Goal: Task Accomplishment & Management: Manage account settings

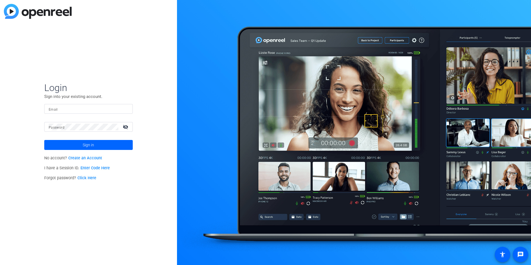
type input "[EMAIL_ADDRESS][DOMAIN_NAME]"
click at [76, 106] on input "[EMAIL_ADDRESS][DOMAIN_NAME]" at bounding box center [89, 109] width 80 height 7
click at [99, 106] on input "[EMAIL_ADDRESS][DOMAIN_NAME]" at bounding box center [89, 109] width 80 height 7
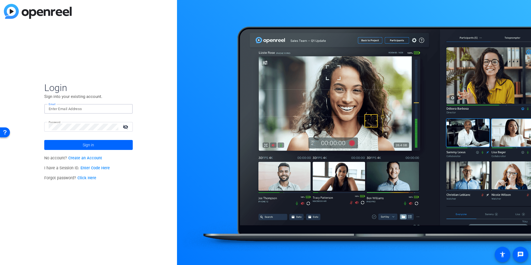
click at [122, 110] on img at bounding box center [124, 109] width 4 height 7
click at [158, 105] on div "Login Sign into your existing account. Email Password visibility_off Sign in No…" at bounding box center [88, 132] width 177 height 265
click at [87, 104] on div at bounding box center [89, 109] width 80 height 10
click at [74, 108] on input "Email" at bounding box center [89, 109] width 80 height 7
drag, startPoint x: 117, startPoint y: 107, endPoint x: 120, endPoint y: 109, distance: 3.1
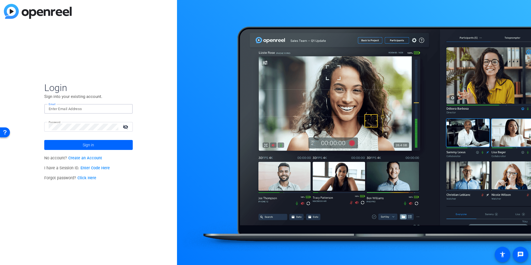
click at [117, 107] on input "Email" at bounding box center [89, 109] width 80 height 7
click at [123, 109] on img at bounding box center [124, 109] width 4 height 7
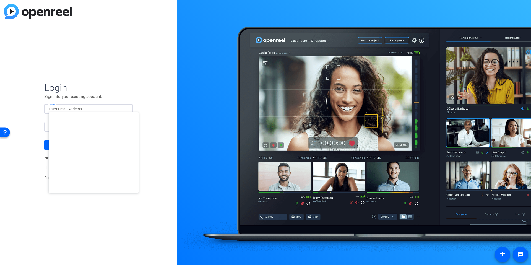
type input "[EMAIL_ADDRESS][DOMAIN_NAME]"
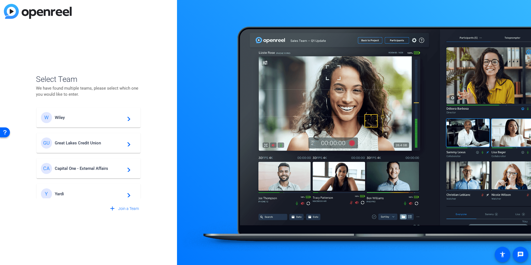
click at [69, 144] on span "Great Lakes Credit Union" at bounding box center [89, 143] width 69 height 5
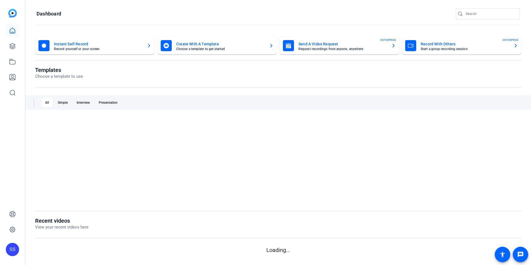
click at [163, 72] on openreel-page-title "Templates Choose a template to use" at bounding box center [278, 73] width 486 height 13
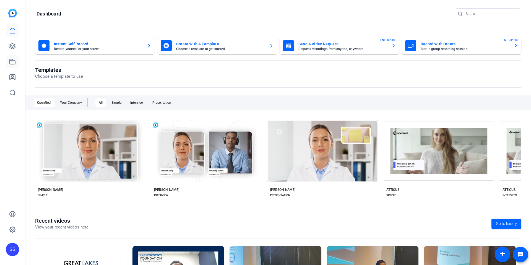
drag, startPoint x: 4, startPoint y: 147, endPoint x: 13, endPoint y: 67, distance: 80.5
click at [4, 146] on div "SS" at bounding box center [12, 132] width 25 height 265
click at [11, 48] on icon at bounding box center [12, 46] width 7 height 7
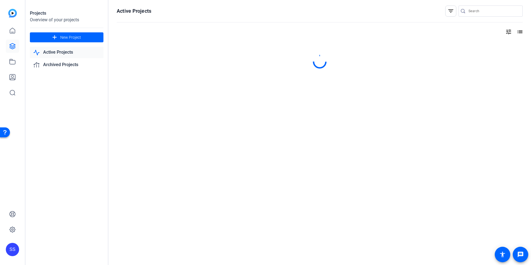
click at [38, 150] on div "Projects Overview of your projects add New Project Active Projects Archived Pro…" at bounding box center [66, 132] width 83 height 265
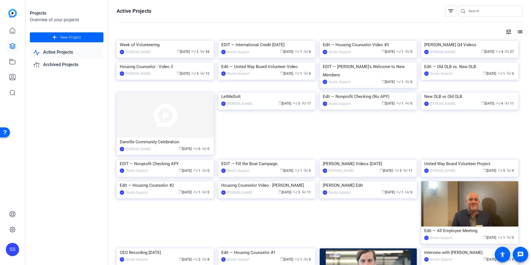
drag, startPoint x: 85, startPoint y: 121, endPoint x: 85, endPoint y: 117, distance: 3.6
click at [85, 120] on div "Projects Overview of your projects add New Project Active Projects Archived Pro…" at bounding box center [66, 132] width 83 height 265
click at [9, 84] on div at bounding box center [12, 61] width 13 height 75
click at [11, 81] on link at bounding box center [12, 77] width 13 height 13
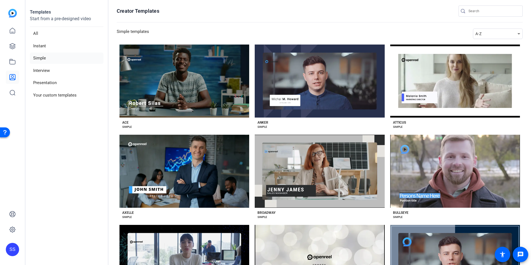
click at [87, 147] on aside "Templates Start from a pre-designed video All Instant Simple Interview Presenta…" at bounding box center [66, 132] width 83 height 265
click at [73, 97] on li "Your custom templates" at bounding box center [67, 95] width 74 height 11
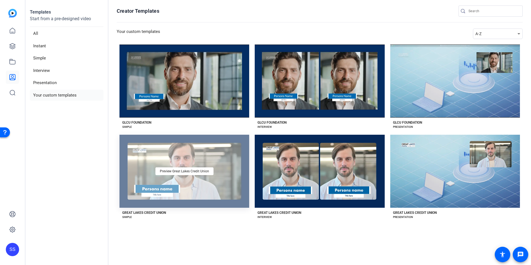
click at [206, 197] on div "Preview Great Lakes Credit Union" at bounding box center [185, 171] width 130 height 73
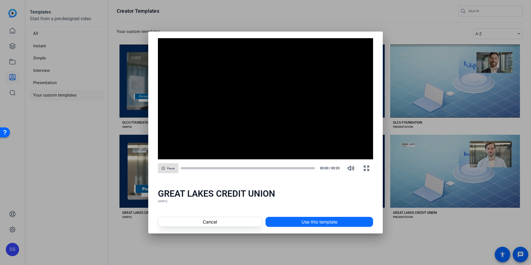
click at [310, 224] on span "Use this template" at bounding box center [320, 222] width 36 height 7
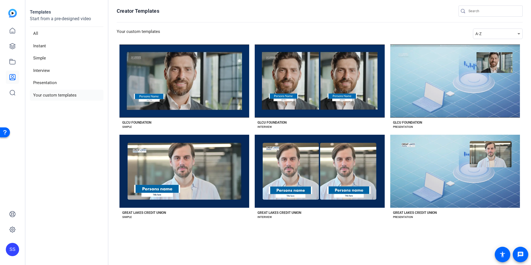
drag, startPoint x: 68, startPoint y: 153, endPoint x: 28, endPoint y: 90, distance: 74.8
click at [67, 146] on aside "Templates Start from a pre-designed video All Instant Simple Interview Presenta…" at bounding box center [66, 132] width 83 height 265
click at [9, 47] on icon at bounding box center [12, 46] width 7 height 7
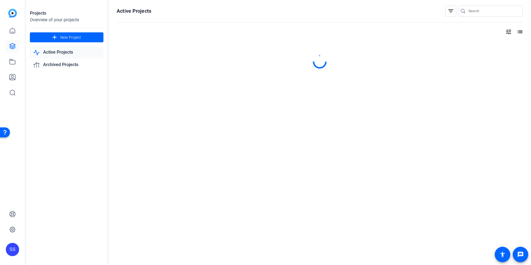
click at [64, 152] on div "Projects Overview of your projects add New Project Active Projects Archived Pro…" at bounding box center [66, 132] width 83 height 265
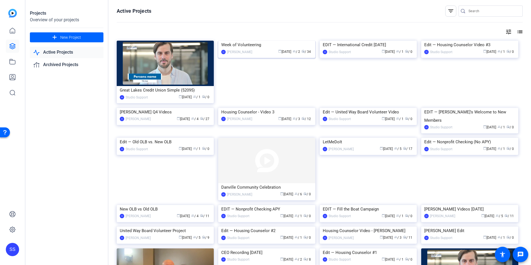
click at [252, 49] on div "Week of Volunteering" at bounding box center [266, 45] width 91 height 8
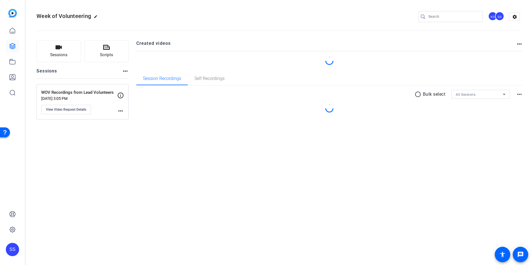
click at [93, 173] on div "Week of Volunteering edit KS SS settings Sessions Scripts Sessions more_horiz W…" at bounding box center [278, 132] width 506 height 265
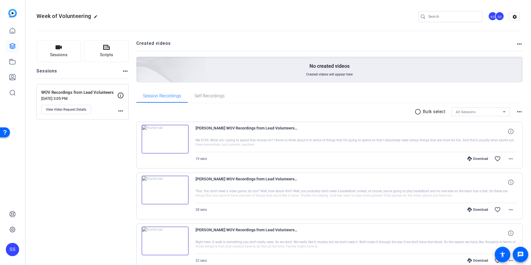
click at [110, 101] on div "WOV Recordings from Lead Volunteers [DATE] 3:05 PM View Video Request Details" at bounding box center [79, 101] width 76 height 25
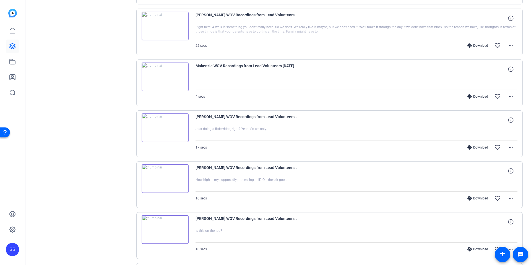
scroll to position [169, 0]
click at [105, 138] on div "Sessions Scripts Sessions more_horiz WOV Recordings from Lead Volunteers [DATE]…" at bounding box center [83, 154] width 92 height 567
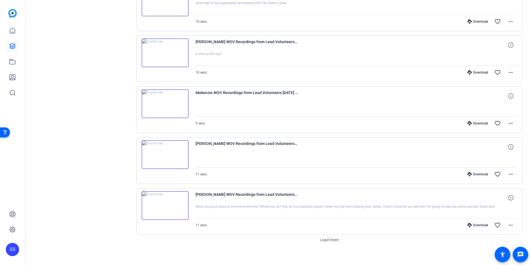
scroll to position [348, 0]
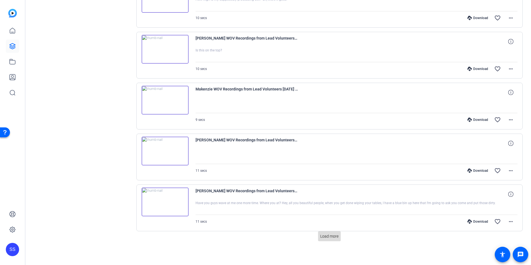
click at [328, 233] on span at bounding box center [329, 236] width 23 height 13
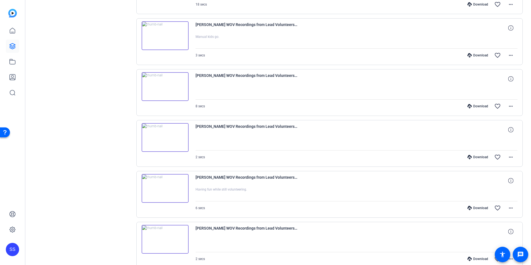
scroll to position [858, 0]
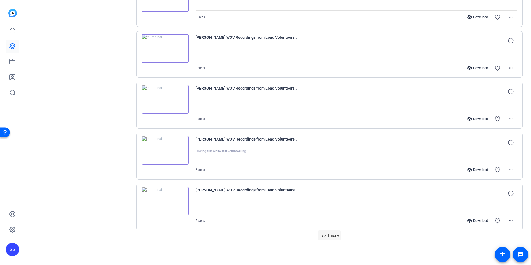
click at [328, 237] on span "Load more" at bounding box center [329, 236] width 18 height 6
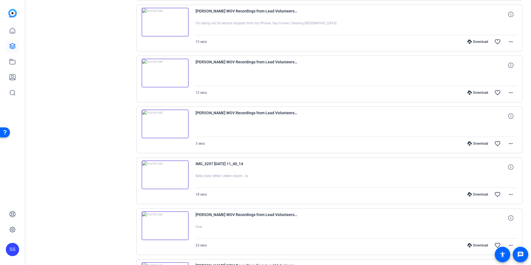
scroll to position [1098, 0]
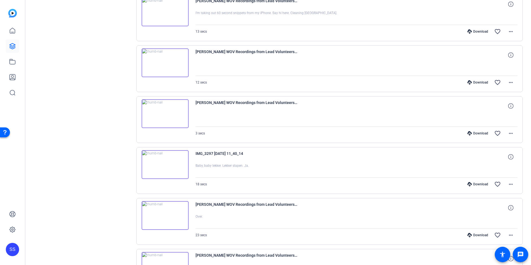
drag, startPoint x: 99, startPoint y: 186, endPoint x: 286, endPoint y: 20, distance: 250.7
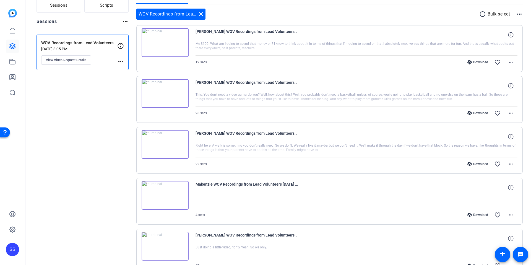
scroll to position [0, 0]
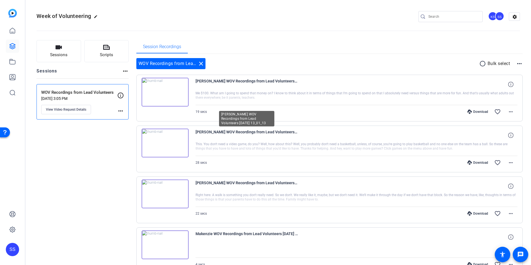
click at [296, 131] on span "[PERSON_NAME] WOV Recordings from Lead Volunteers [DATE] 13_01_13" at bounding box center [247, 135] width 102 height 13
click at [283, 139] on span "[PERSON_NAME] WOV Recordings from Lead Volunteers [DATE] 13_01_13" at bounding box center [247, 135] width 102 height 13
click at [268, 138] on span "[PERSON_NAME] WOV Recordings from Lead Volunteers [DATE] 13_01_13" at bounding box center [247, 135] width 102 height 13
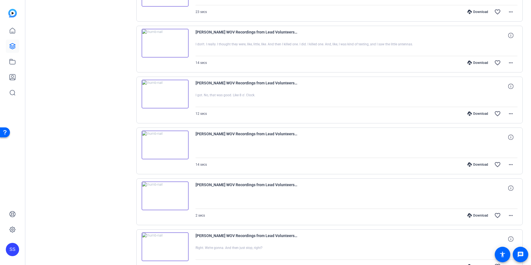
scroll to position [1367, 0]
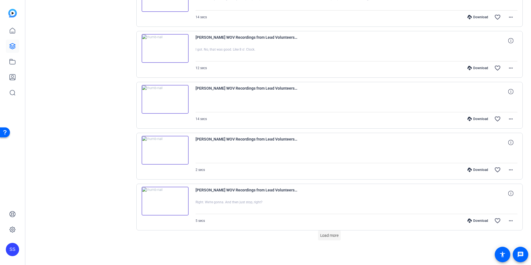
click at [325, 238] on span "Load more" at bounding box center [329, 236] width 18 height 6
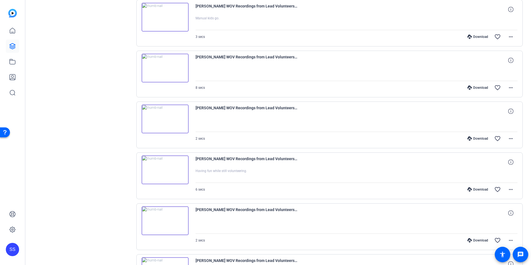
scroll to position [743, 0]
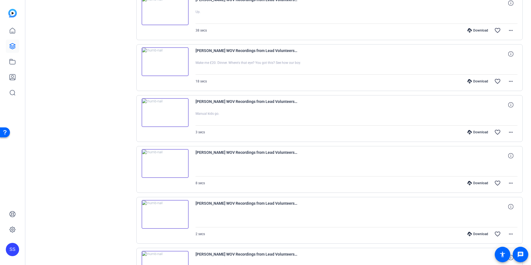
click at [105, 81] on div "Sessions Scripts Sessions more_horiz WOV Recordings from Lead Volunteers [DATE]…" at bounding box center [83, 186] width 92 height 1779
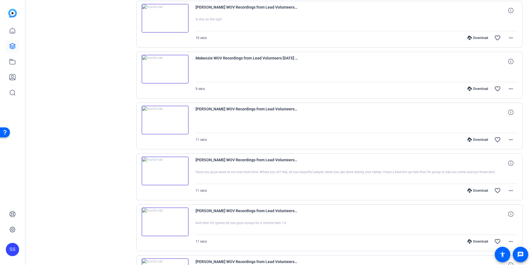
scroll to position [373, 0]
